Goal: Information Seeking & Learning: Learn about a topic

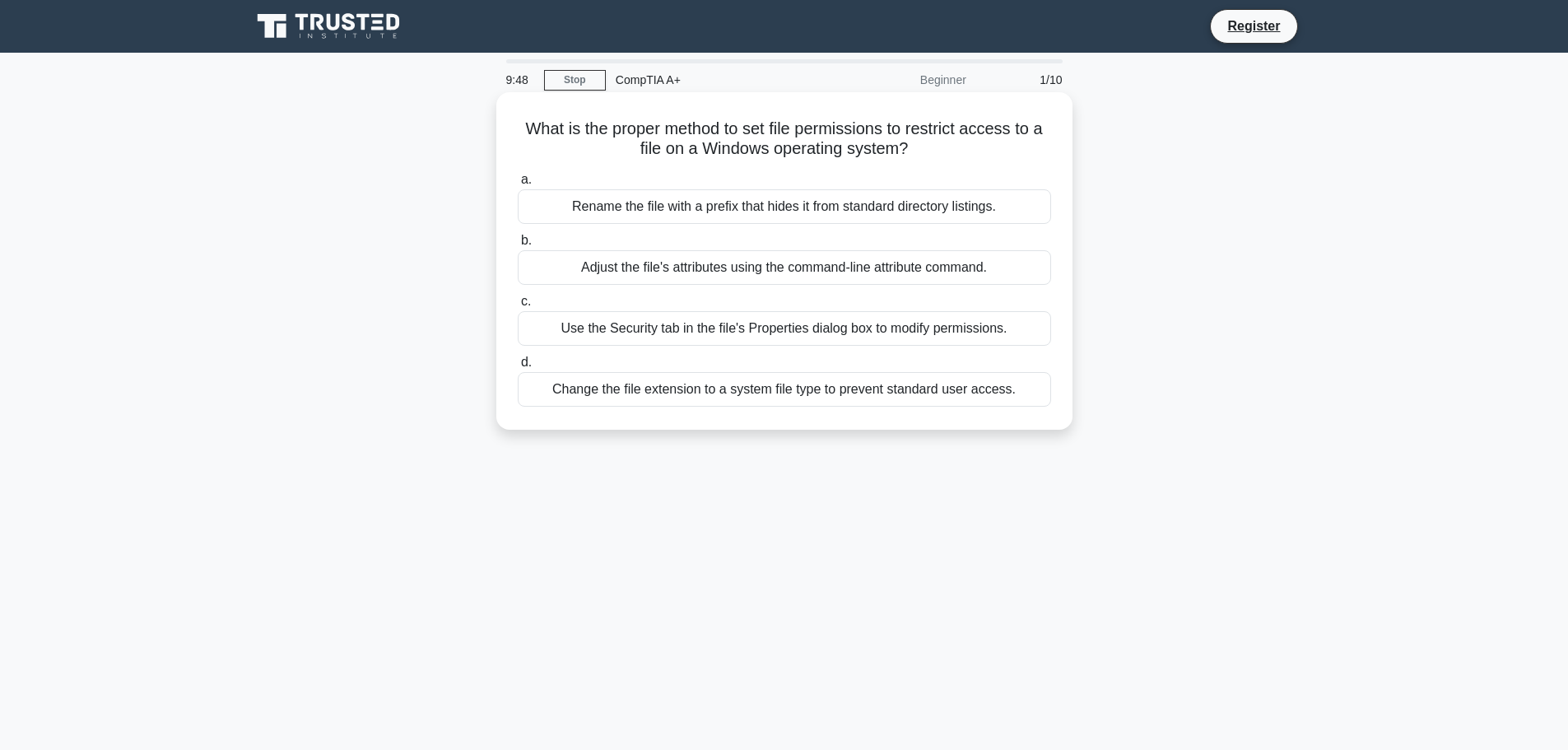
click at [646, 338] on div "Use the Security tab in the file's Properties dialog box to modify permissions." at bounding box center [784, 328] width 534 height 34
click at [518, 307] on input "c. Use the Security tab in the file's Properties dialog box to modify permissio…" at bounding box center [518, 302] width 0 height 11
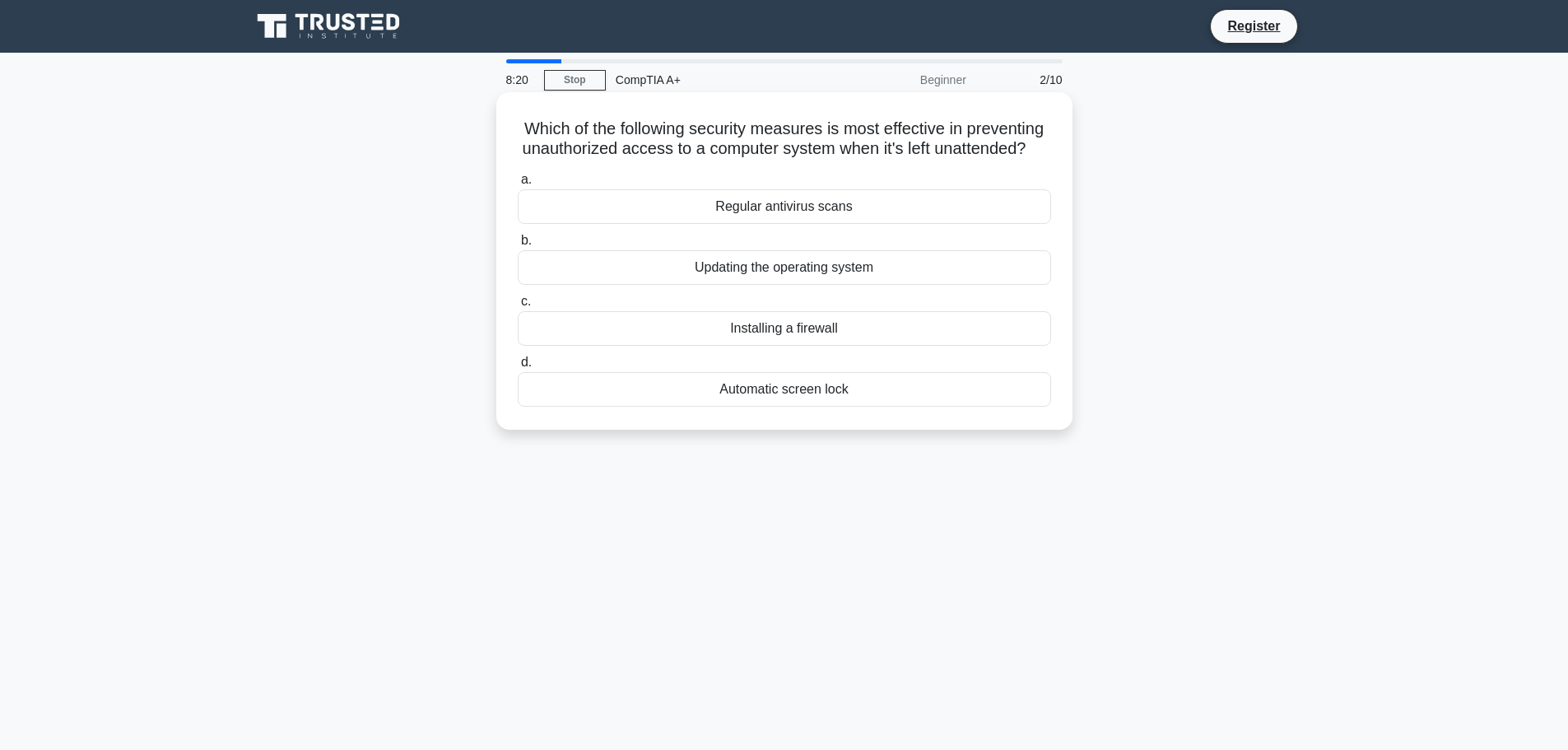
click at [789, 407] on div "Automatic screen lock" at bounding box center [784, 389] width 534 height 34
click at [518, 368] on input "d. Automatic screen lock" at bounding box center [518, 362] width 0 height 11
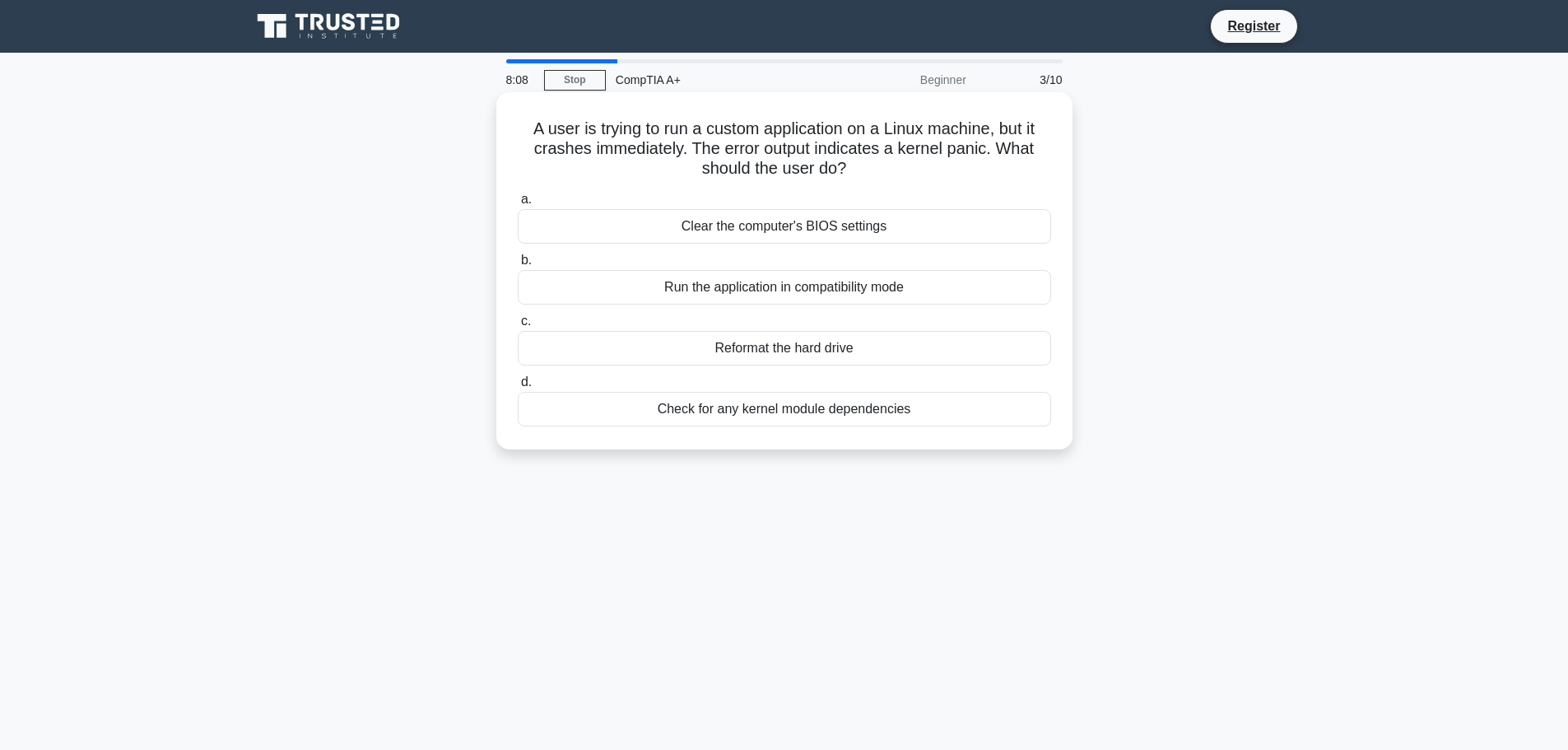
click at [771, 404] on div "Check for any kernel module dependencies" at bounding box center [784, 409] width 534 height 34
click at [518, 388] on input "d. Check for any kernel module dependencies" at bounding box center [518, 382] width 0 height 11
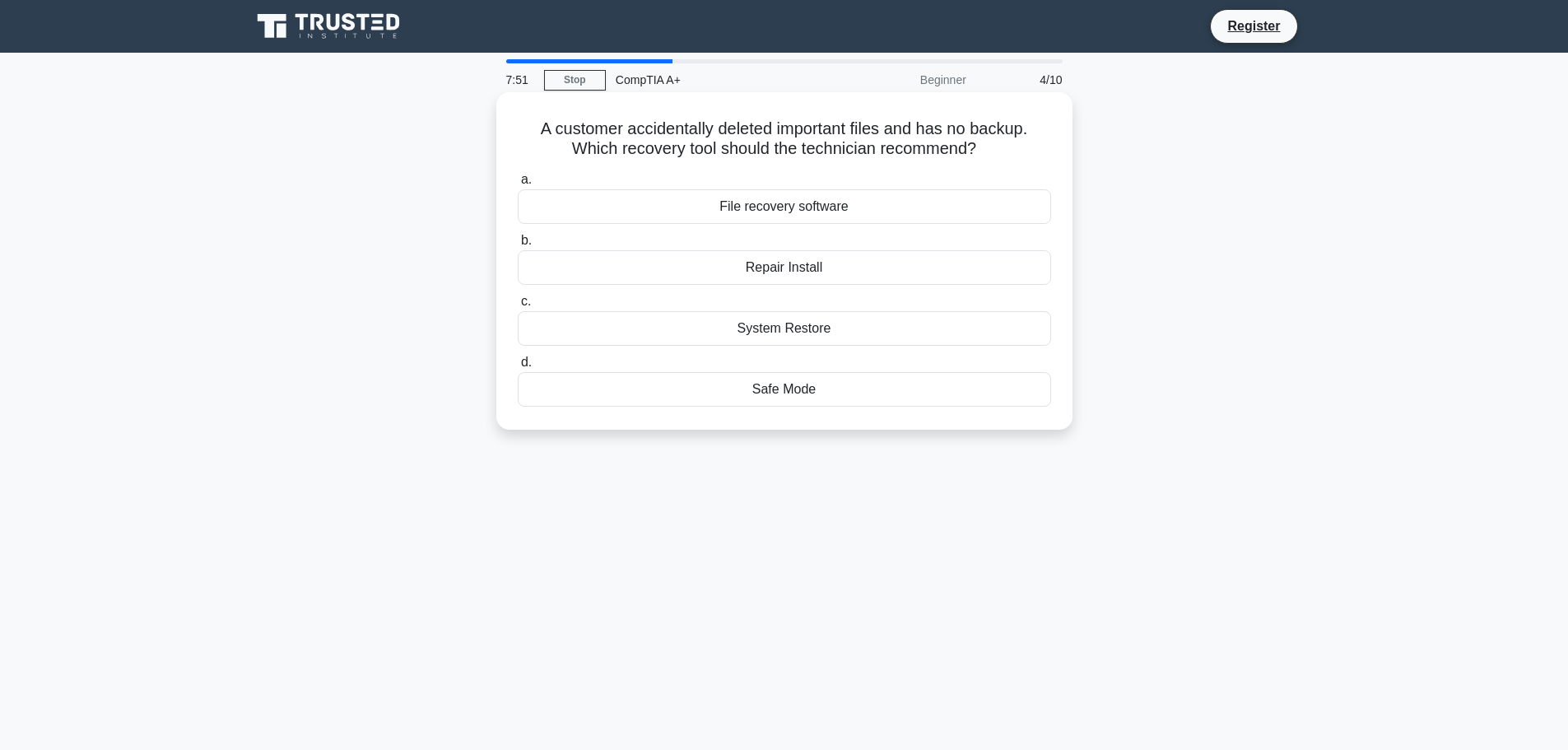
click at [722, 222] on div "File recovery software" at bounding box center [784, 207] width 534 height 34
click at [518, 185] on input "a. File recovery software" at bounding box center [518, 180] width 0 height 11
click at [783, 346] on div "CPU-Z" at bounding box center [784, 328] width 534 height 34
click at [518, 307] on input "c. CPU-Z" at bounding box center [518, 302] width 0 height 11
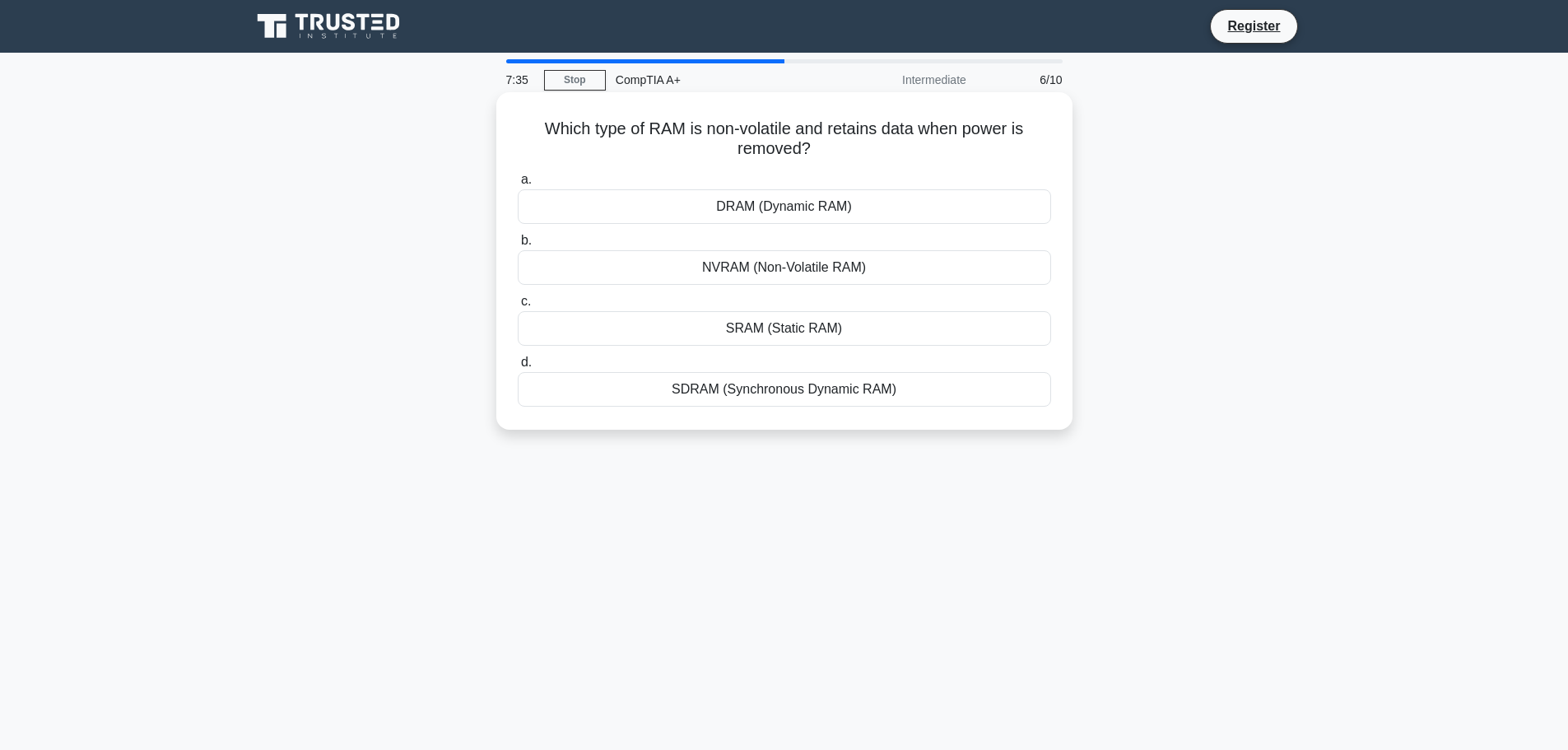
click at [707, 206] on div "DRAM (Dynamic RAM)" at bounding box center [784, 207] width 534 height 34
click at [518, 185] on input "a. DRAM (Dynamic RAM)" at bounding box center [518, 180] width 0 height 11
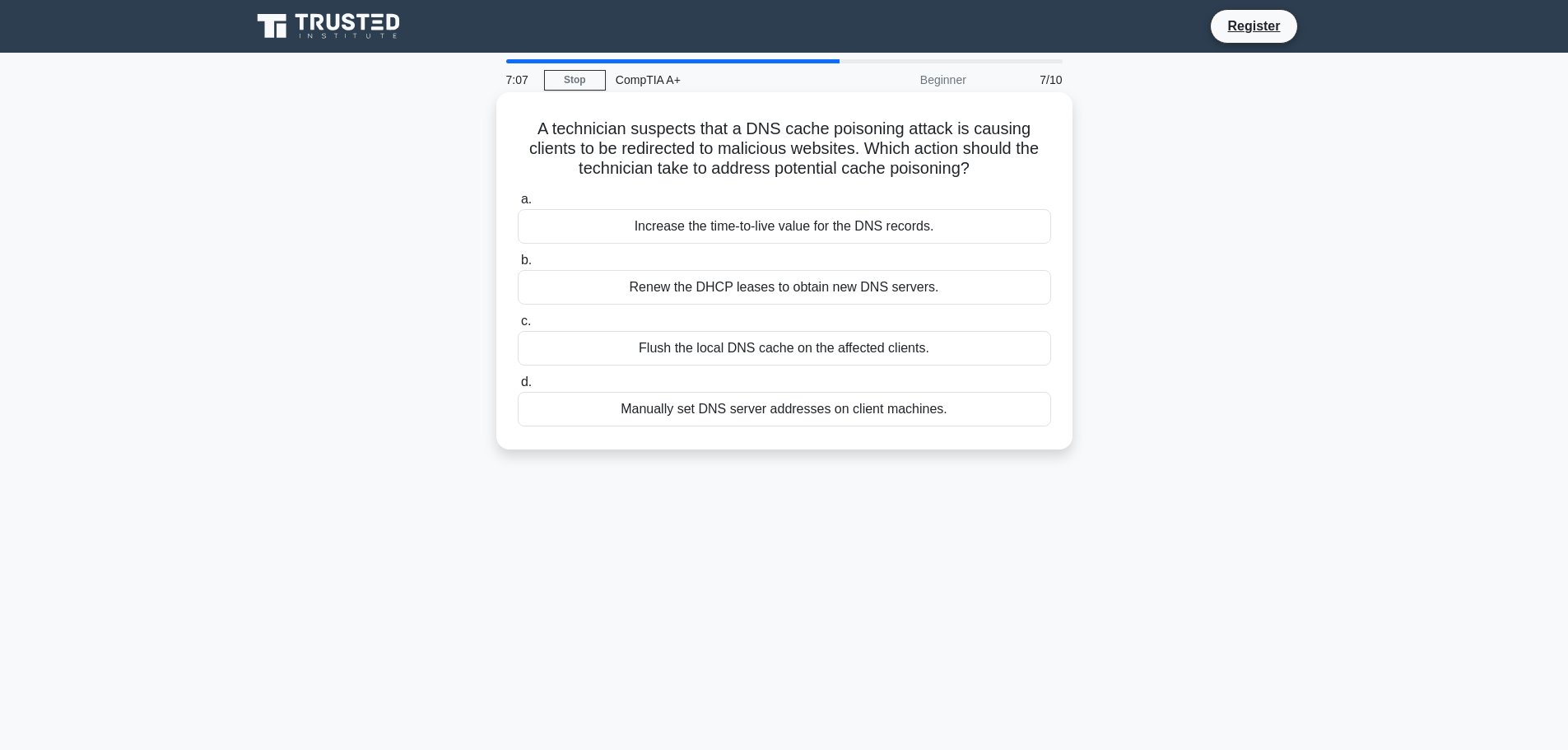
drag, startPoint x: 711, startPoint y: 408, endPoint x: 649, endPoint y: 315, distance: 111.8
click at [649, 315] on div "a. Increase the time-to-live value for the DNS records. b. Renew the DHCP lease…" at bounding box center [784, 307] width 553 height 244
click at [639, 356] on div "Flush the local DNS cache on the affected clients." at bounding box center [784, 348] width 534 height 34
click at [518, 327] on input "c. Flush the local DNS cache on the affected clients." at bounding box center [518, 322] width 0 height 11
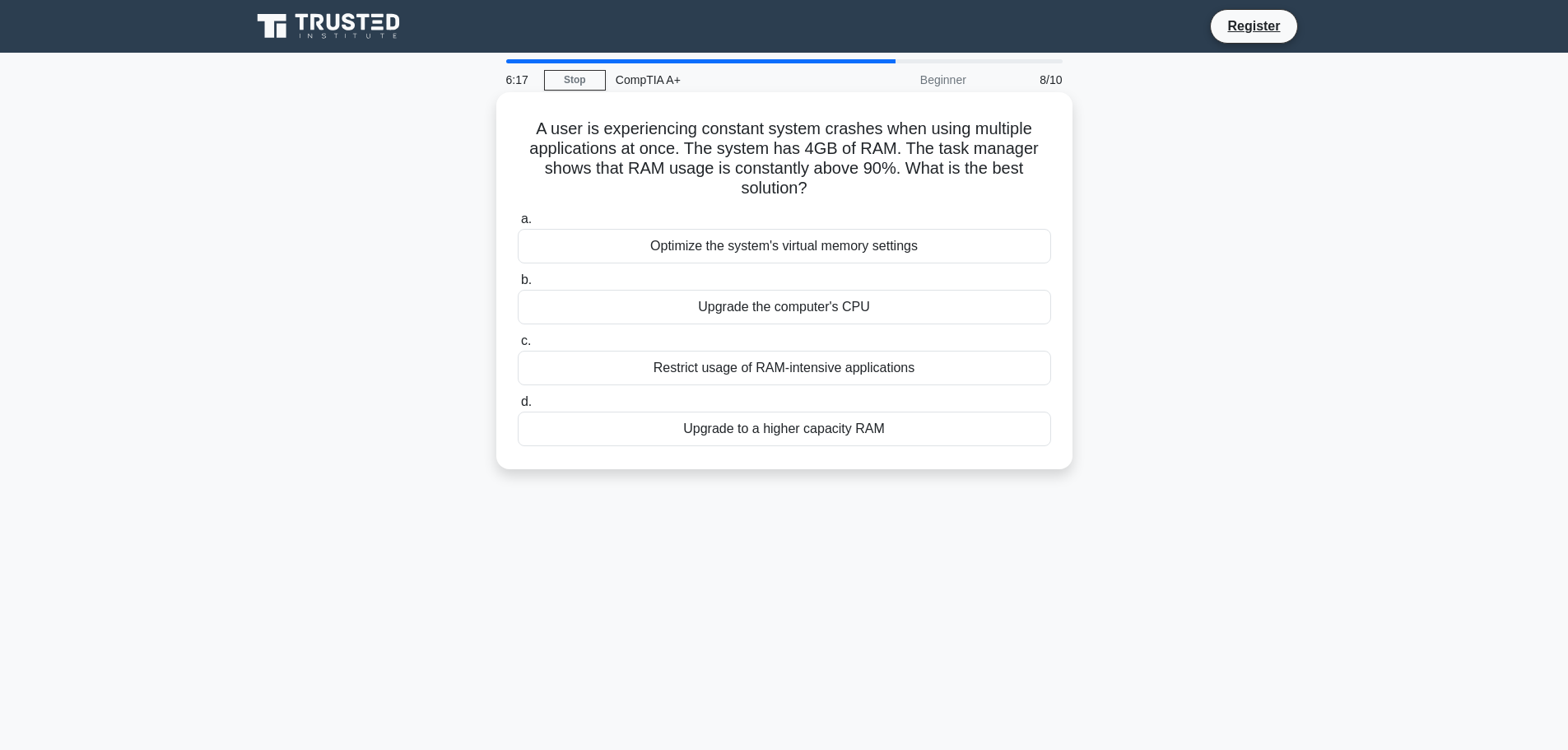
click at [691, 431] on div "Upgrade to a higher capacity RAM" at bounding box center [784, 428] width 534 height 34
click at [518, 408] on input "d. Upgrade to a higher capacity RAM" at bounding box center [518, 402] width 0 height 11
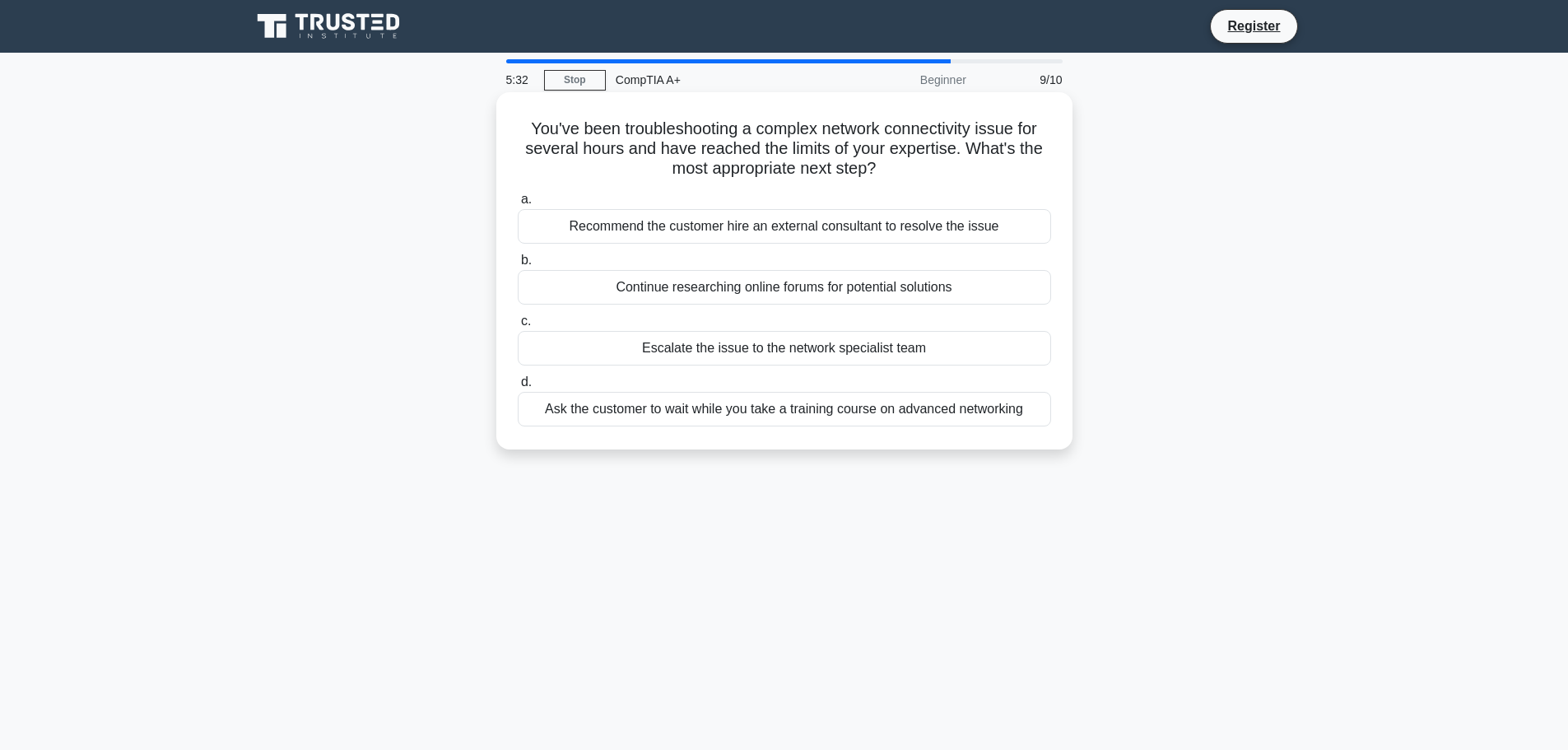
click at [681, 357] on div "Escalate the issue to the network specialist team" at bounding box center [784, 348] width 534 height 34
click at [518, 327] on input "c. Escalate the issue to the network specialist team" at bounding box center [518, 322] width 0 height 11
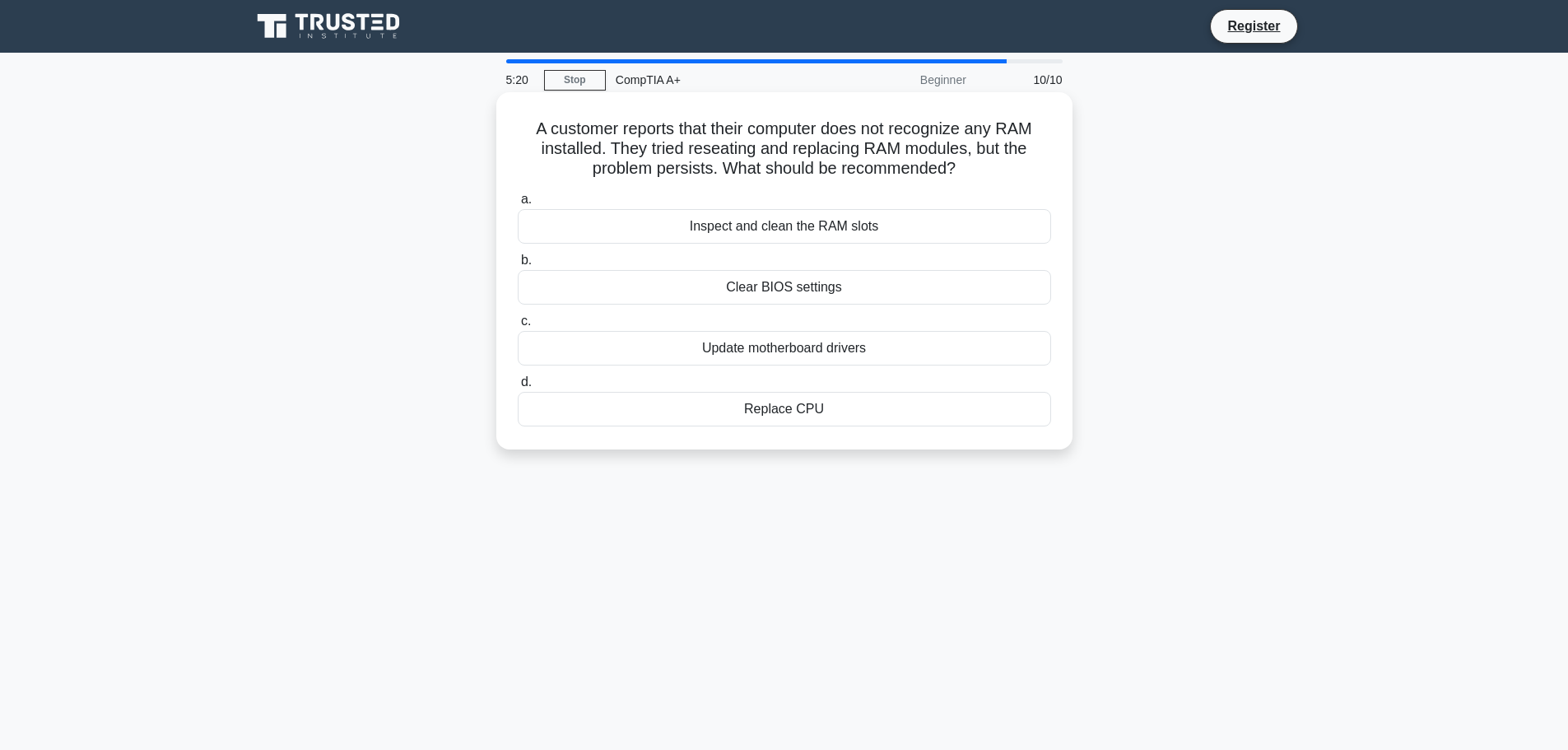
click at [729, 233] on div "Inspect and clean the RAM slots" at bounding box center [784, 226] width 534 height 34
click at [518, 205] on input "a. Inspect and clean the RAM slots" at bounding box center [518, 199] width 0 height 11
